Goal: Find specific page/section: Find specific page/section

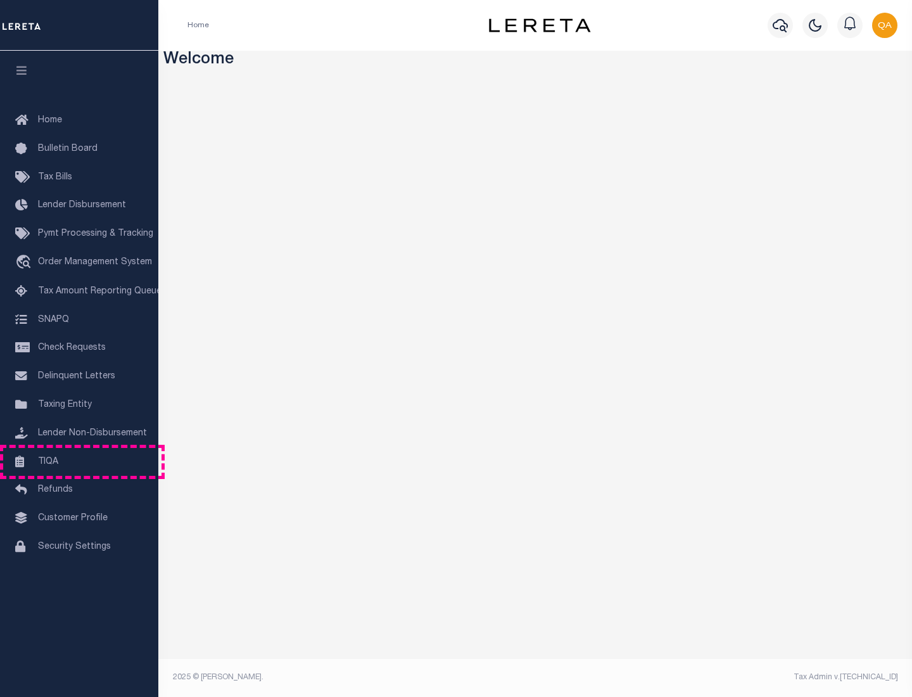
click at [79, 461] on link "TIQA" at bounding box center [79, 462] width 158 height 29
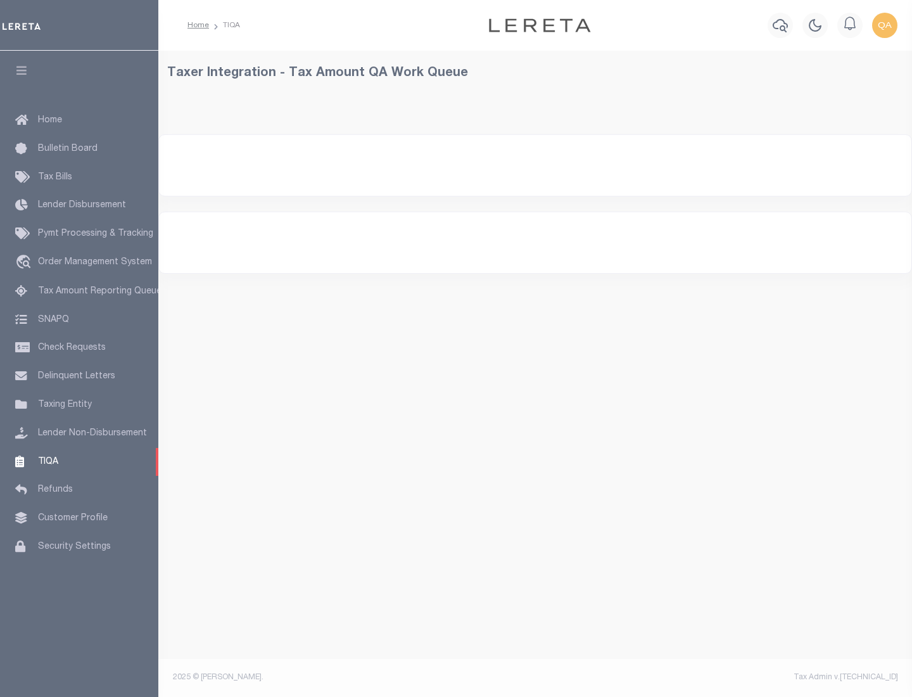
select select "200"
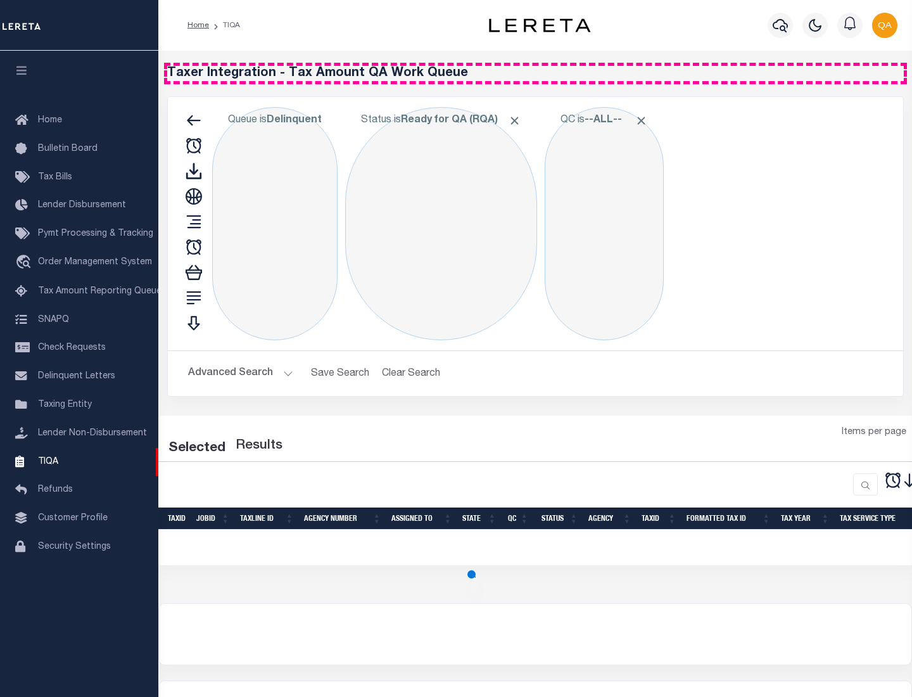
select select "200"
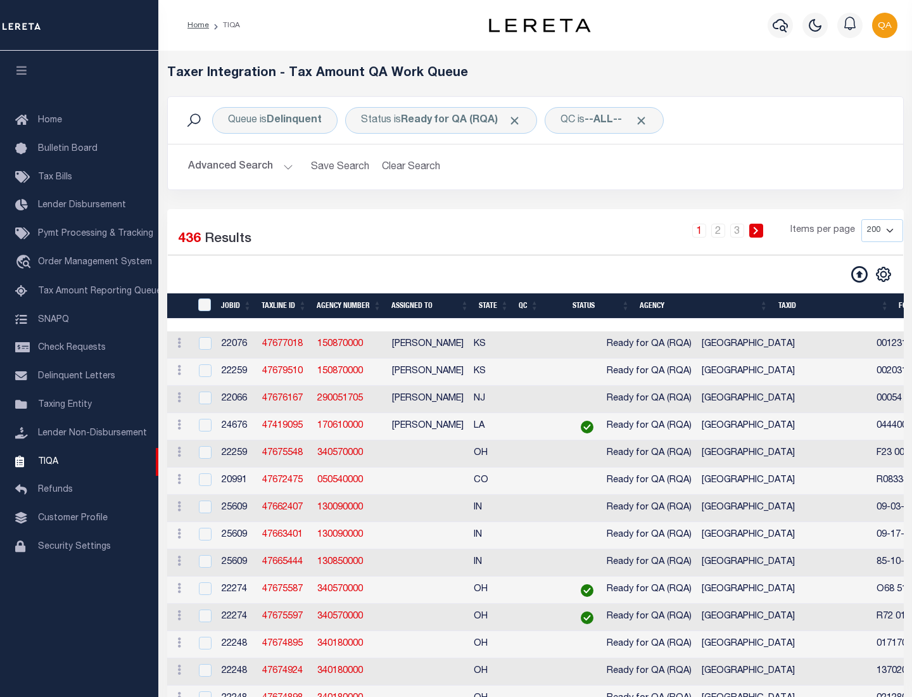
click at [519, 120] on span "Click to Remove" at bounding box center [514, 120] width 13 height 13
